Goal: Information Seeking & Learning: Learn about a topic

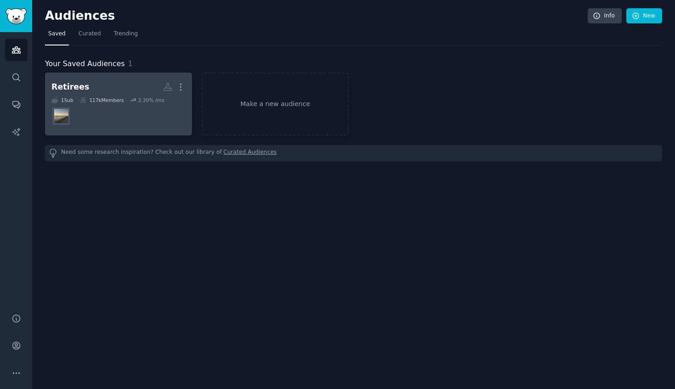
click at [74, 90] on div "Retirees" at bounding box center [70, 86] width 38 height 11
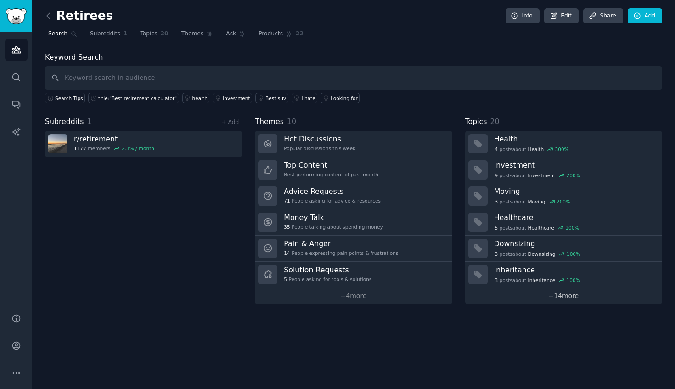
click at [554, 293] on link "+ 14 more" at bounding box center [563, 296] width 197 height 16
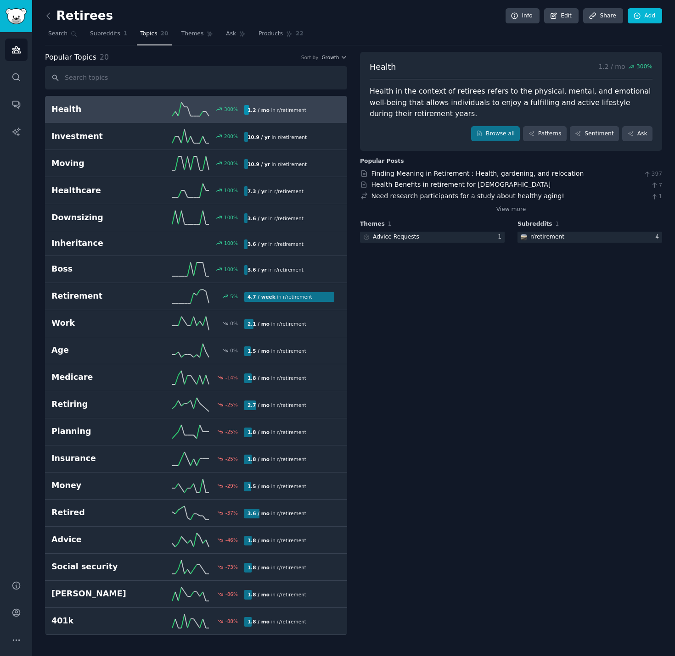
click at [115, 105] on h2 "Health" at bounding box center [99, 109] width 96 height 11
click at [48, 14] on icon at bounding box center [49, 16] width 10 height 10
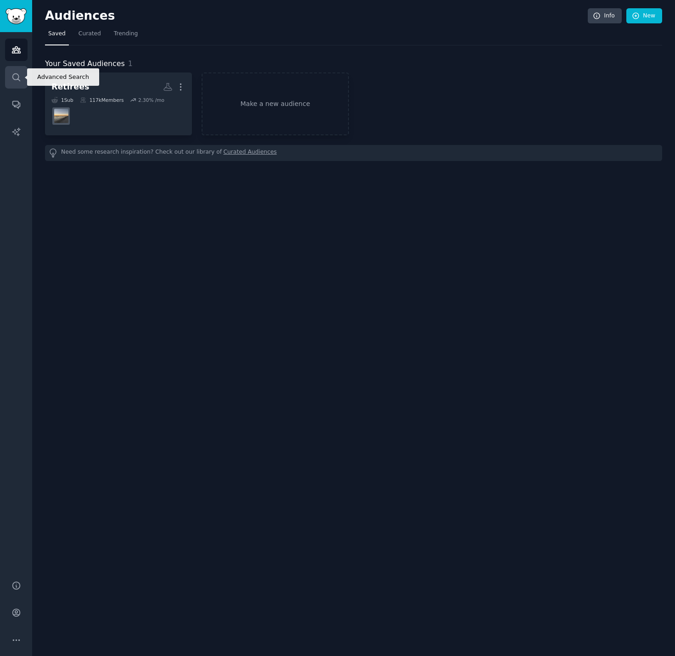
click at [16, 70] on link "Search" at bounding box center [16, 77] width 22 height 22
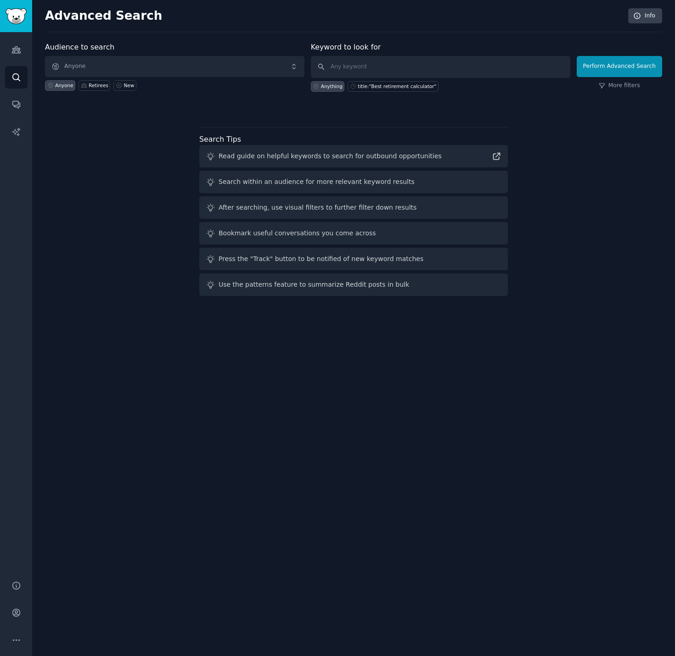
click at [133, 67] on span "Anyone" at bounding box center [174, 66] width 259 height 21
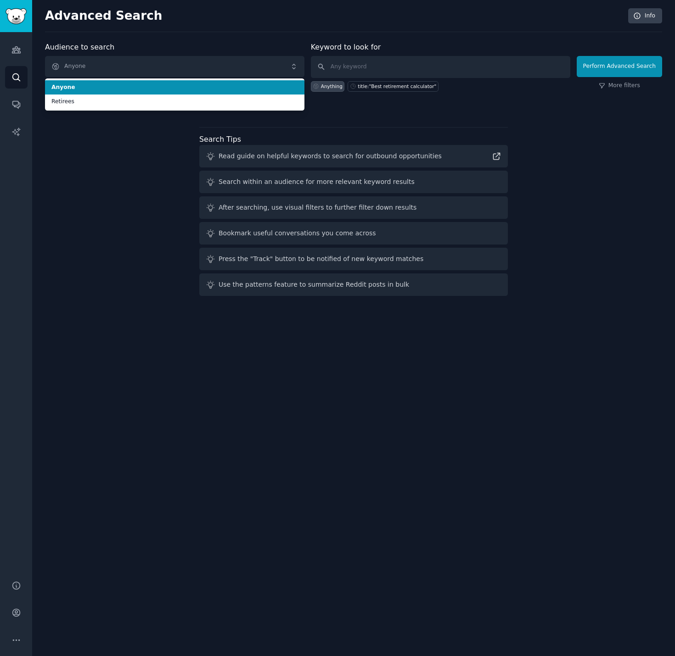
click at [133, 67] on span "Anyone" at bounding box center [174, 66] width 259 height 21
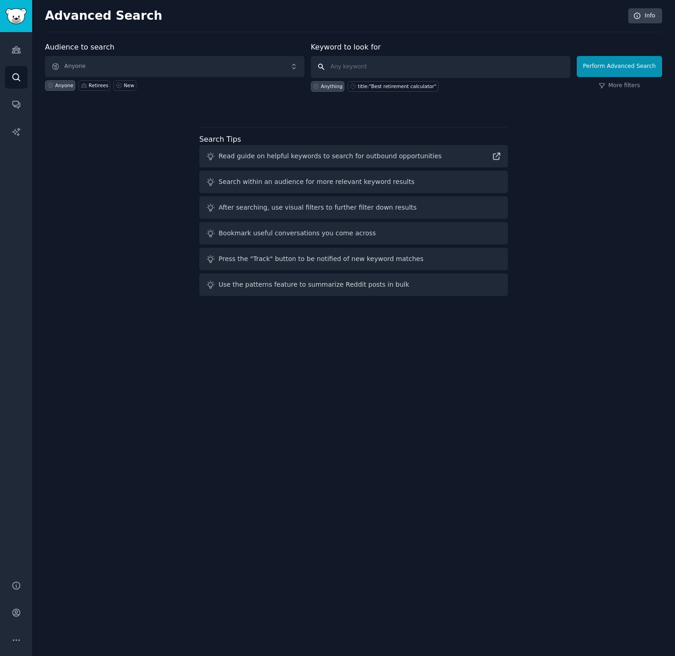
click at [365, 64] on input "text" at bounding box center [440, 67] width 259 height 22
type input "t"
type input "apps"
click at [622, 68] on button "Perform Advanced Search" at bounding box center [618, 66] width 85 height 21
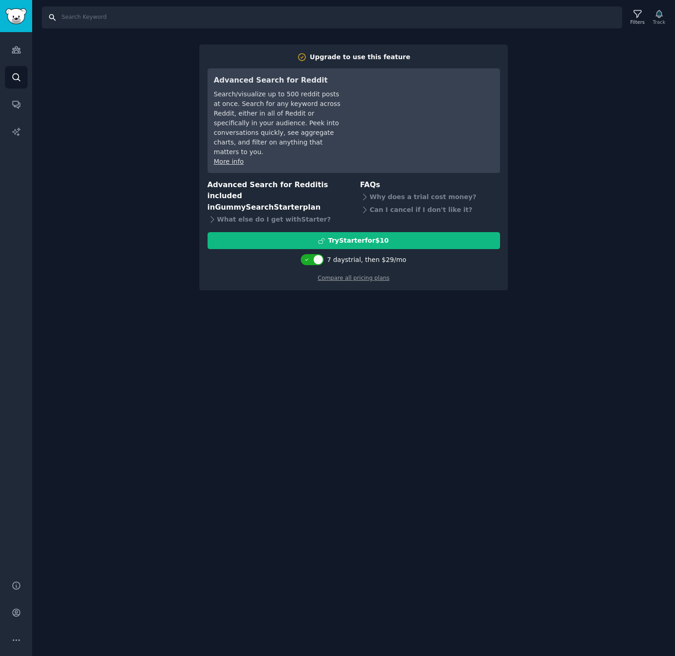
click at [157, 17] on input "Search" at bounding box center [332, 17] width 580 height 22
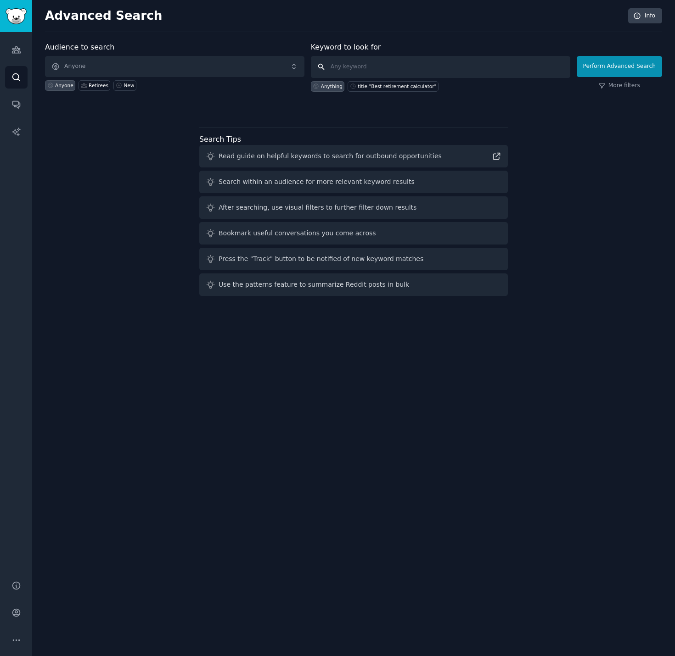
click at [395, 69] on input "text" at bounding box center [440, 67] width 259 height 22
click at [326, 85] on div "Anything" at bounding box center [332, 86] width 22 height 6
click at [126, 64] on span "Anyone" at bounding box center [174, 66] width 259 height 21
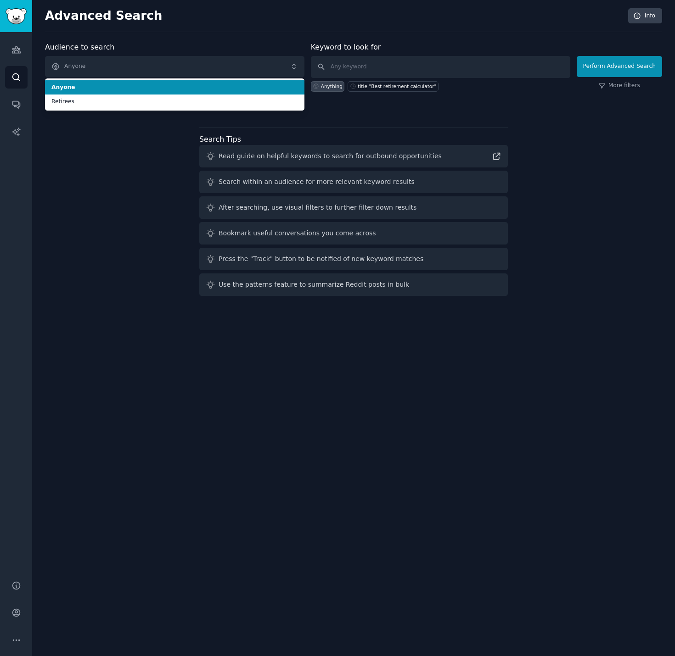
click at [126, 64] on span "Anyone" at bounding box center [174, 66] width 259 height 21
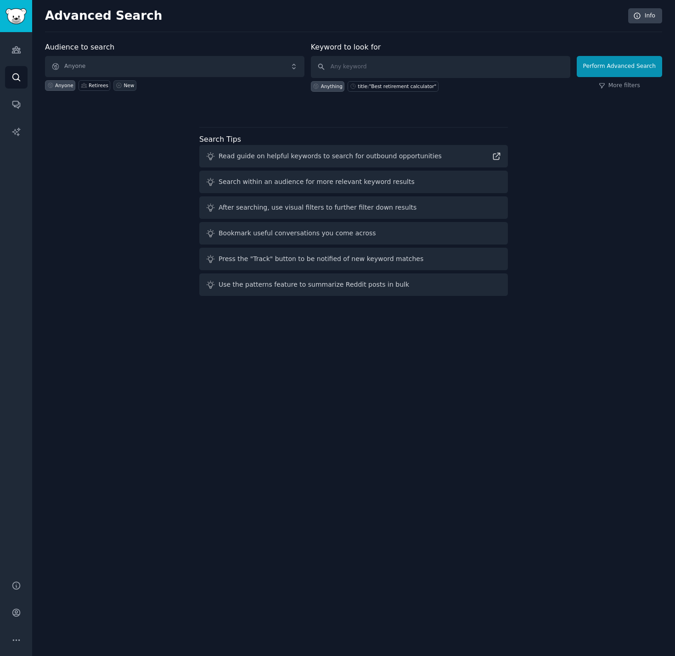
click at [125, 87] on div "New" at bounding box center [128, 85] width 11 height 6
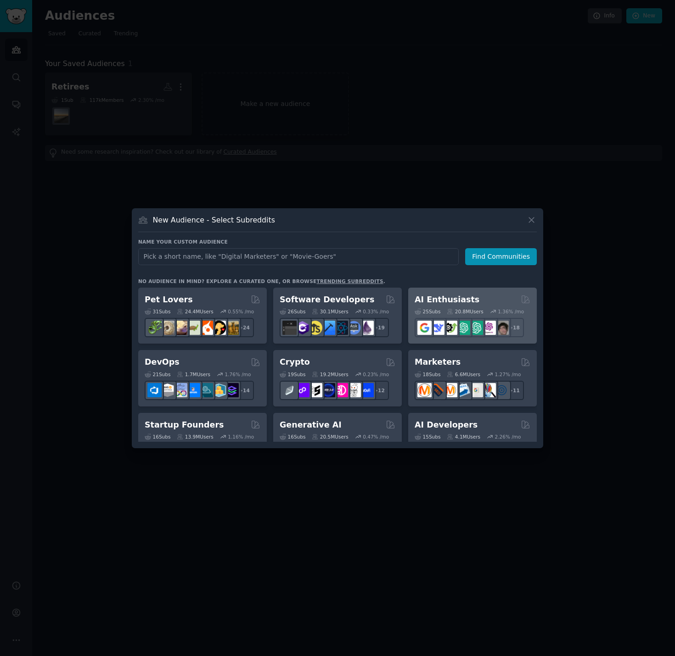
click at [452, 299] on h2 "AI Enthusiasts" at bounding box center [446, 299] width 65 height 11
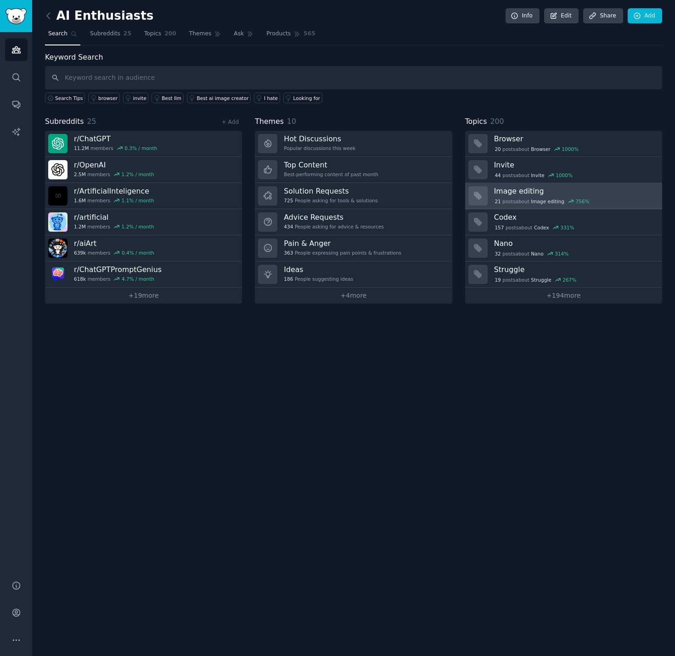
click at [521, 190] on h3 "Image editing" at bounding box center [575, 191] width 162 height 10
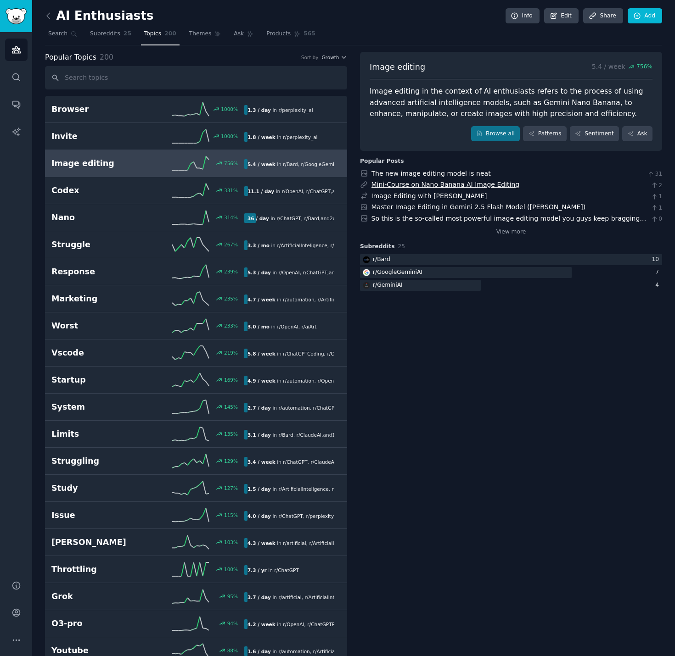
click at [498, 182] on link "Mini-Course on Nano Banana AI Image Editing" at bounding box center [445, 184] width 148 height 7
